Goal: Find specific page/section: Find specific page/section

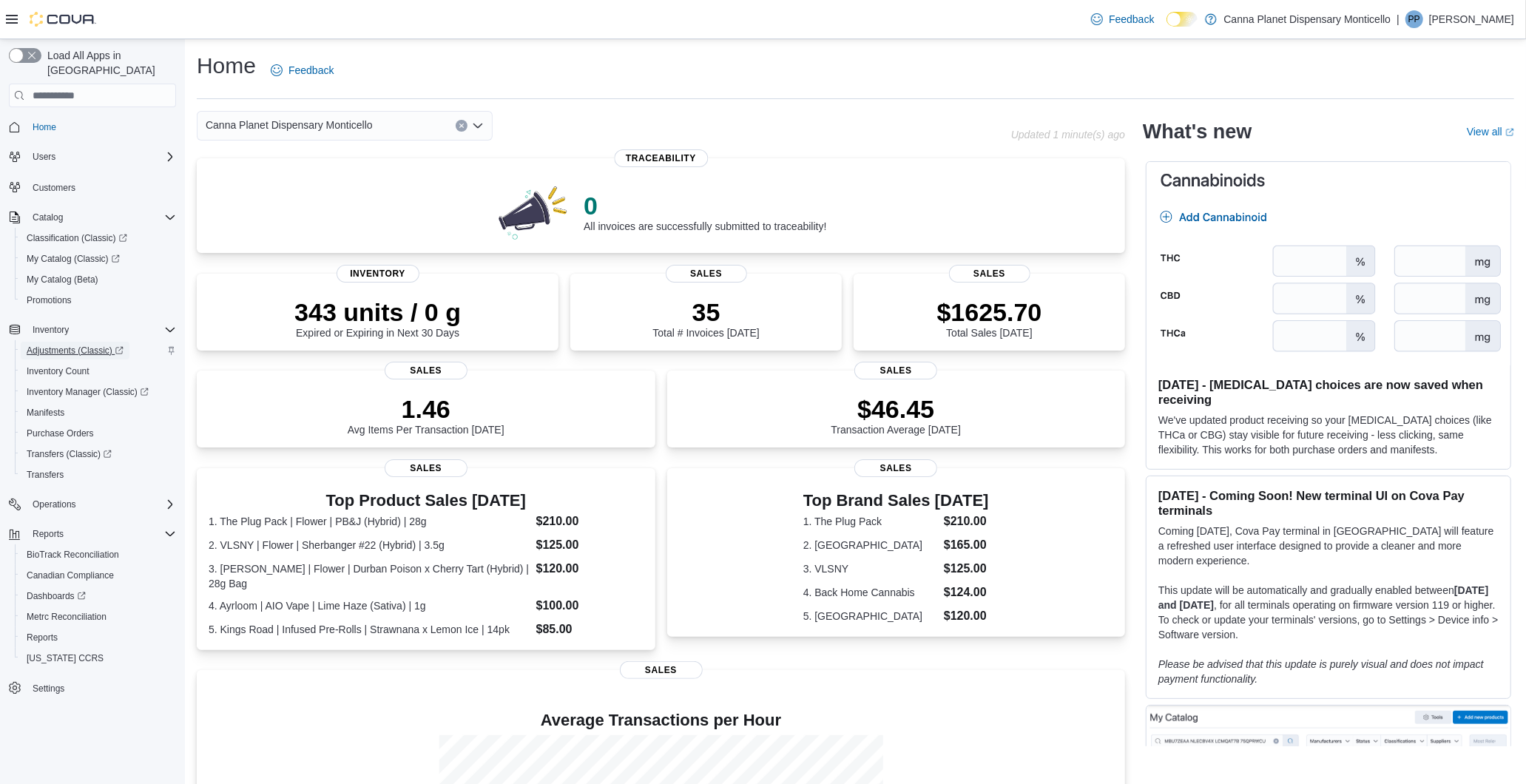
click at [76, 345] on span "Adjustments (Classic)" at bounding box center [75, 351] width 97 height 12
click at [560, 126] on div "Canna Planet Dispensary Monticello" at bounding box center [604, 126] width 814 height 29
click at [530, 113] on div "Canna Planet Dispensary Monticello" at bounding box center [604, 126] width 814 height 29
click at [83, 253] on span "My Catalog (Classic)" at bounding box center [73, 259] width 93 height 12
click at [80, 253] on span "My Catalog (Classic)" at bounding box center [73, 259] width 93 height 12
